Goal: Task Accomplishment & Management: Manage account settings

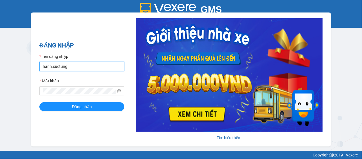
click at [84, 65] on input "hanh.cuctung" at bounding box center [81, 66] width 85 height 9
type input "liem.cuctunglimo"
click at [81, 96] on form "Tên đăng nhập liem.cuctunglimo Mật khẩu Đăng nhập" at bounding box center [81, 82] width 85 height 58
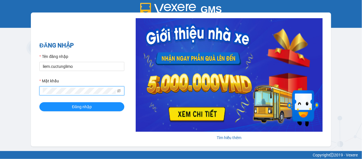
click at [39, 102] on button "Đăng nhập" at bounding box center [81, 106] width 85 height 9
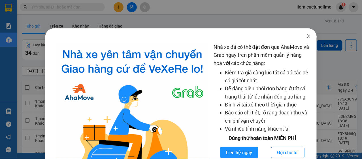
click at [307, 37] on icon "close" at bounding box center [309, 36] width 5 height 5
